Goal: Task Accomplishment & Management: Manage account settings

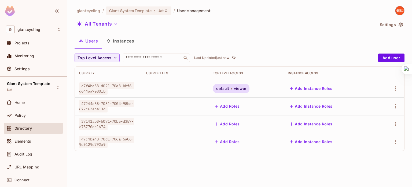
click at [230, 140] on button "Add Roles" at bounding box center [227, 141] width 29 height 9
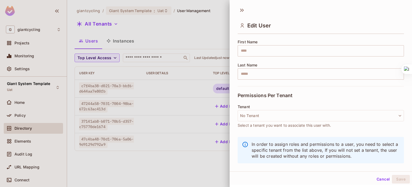
scroll to position [67, 0]
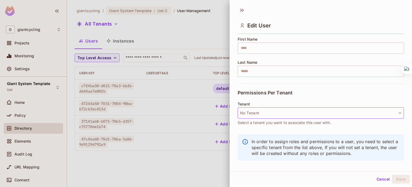
click at [268, 112] on button "No Tenant" at bounding box center [321, 112] width 166 height 11
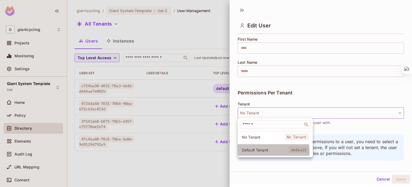
click at [254, 151] on span "Default Tenant" at bounding box center [265, 149] width 47 height 5
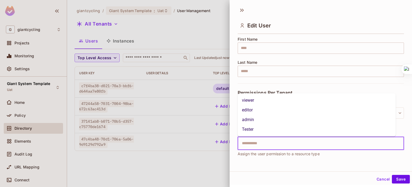
click at [259, 147] on input "text" at bounding box center [316, 143] width 155 height 11
click at [252, 98] on li "viewer" at bounding box center [317, 100] width 158 height 10
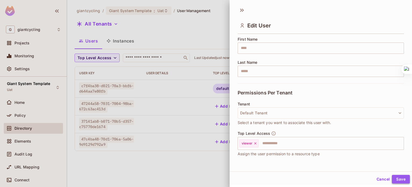
click at [400, 176] on button "Save" at bounding box center [401, 178] width 18 height 9
